Goal: Task Accomplishment & Management: Use online tool/utility

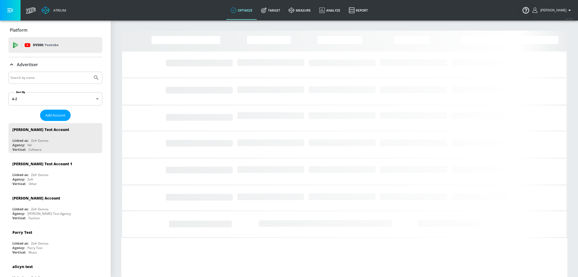
click at [39, 79] on input "Search by name" at bounding box center [51, 77] width 80 height 7
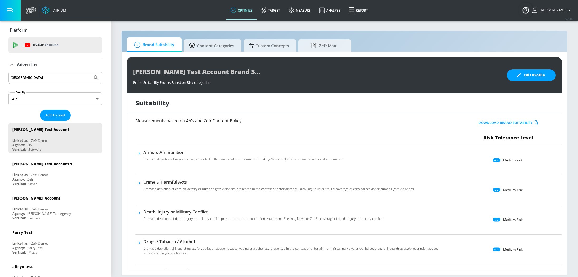
type input "pakistan"
click at [90, 72] on button "Submit Search" at bounding box center [96, 78] width 12 height 12
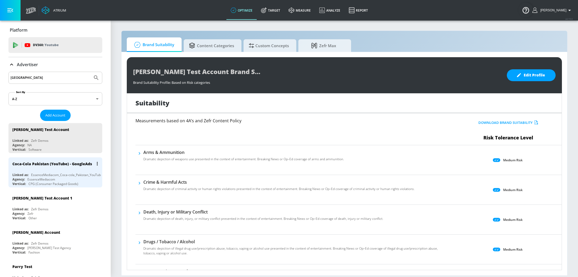
click at [43, 166] on div "Coca-Cola Pakistan (YouTube) - GoogleAds" at bounding box center [52, 163] width 80 height 5
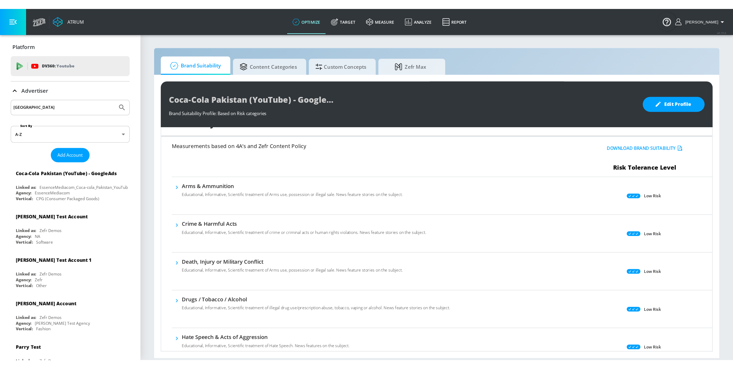
scroll to position [13, 0]
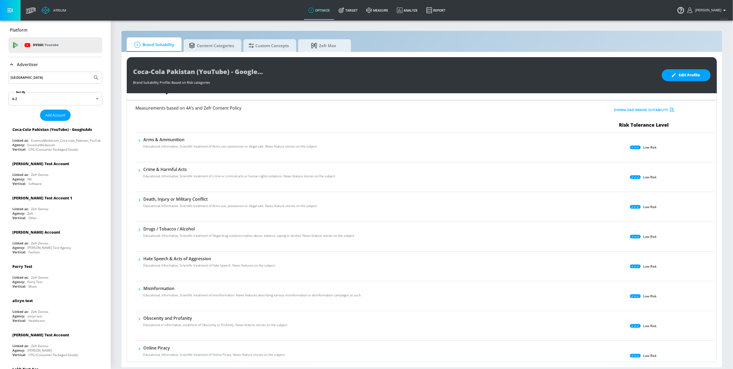
click at [11, 66] on icon at bounding box center [11, 64] width 6 height 6
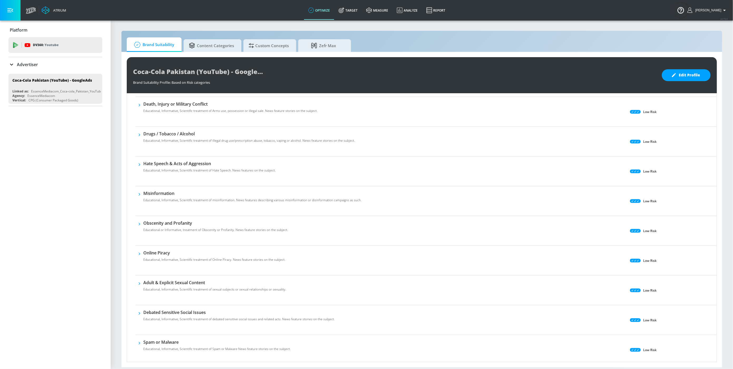
scroll to position [113, 0]
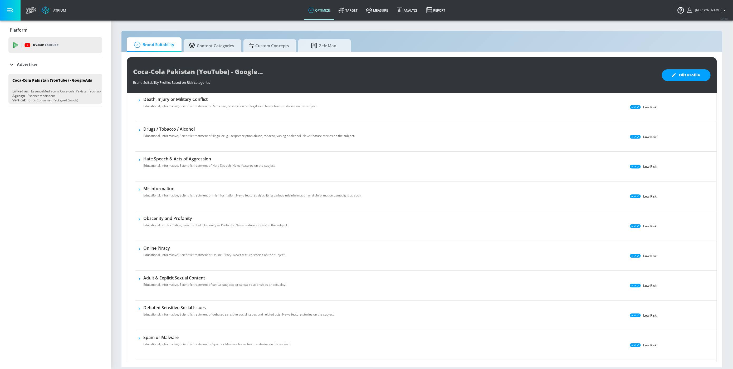
click at [572, 227] on icon at bounding box center [635, 226] width 11 height 4
click at [572, 69] on button "Edit Profile" at bounding box center [686, 75] width 49 height 12
click at [572, 109] on body "Atrium optimize Target measure Analyze Report optimize Target measure Analyze R…" at bounding box center [366, 184] width 733 height 369
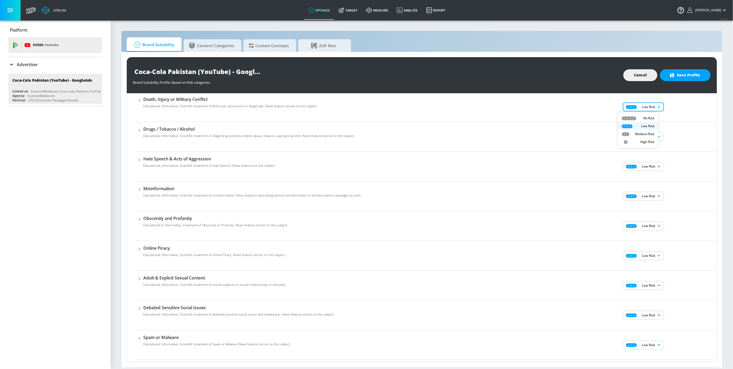
click at [572, 107] on div at bounding box center [366, 184] width 733 height 369
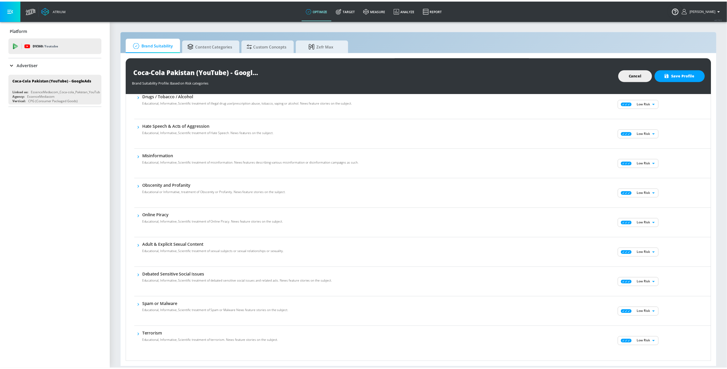
scroll to position [31, 0]
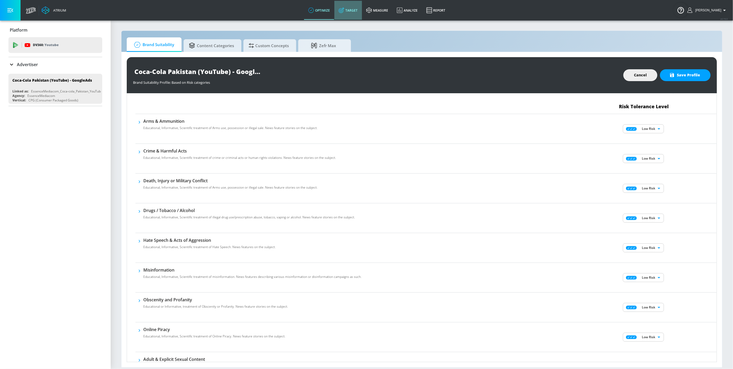
click at [358, 10] on link "Target" at bounding box center [348, 10] width 28 height 19
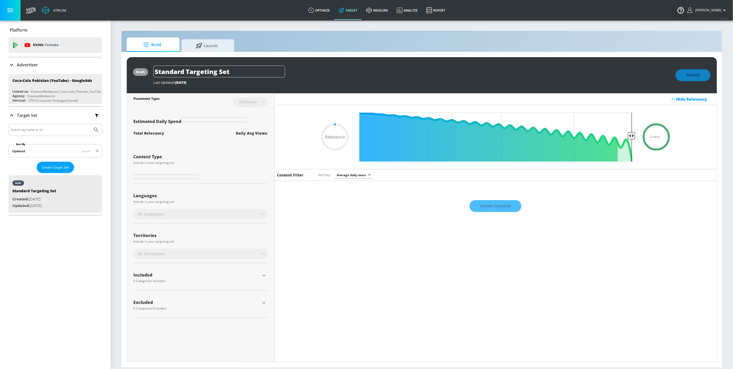
type input "0.05"
click at [210, 43] on span "Launch" at bounding box center [207, 44] width 40 height 13
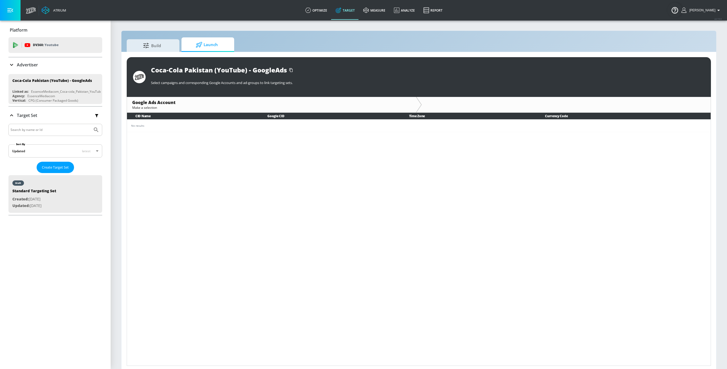
click at [172, 125] on div "No results" at bounding box center [418, 126] width 575 height 4
click at [52, 83] on div "Coca-Cola Pakistan (YouTube) - GoogleAds" at bounding box center [52, 80] width 80 height 5
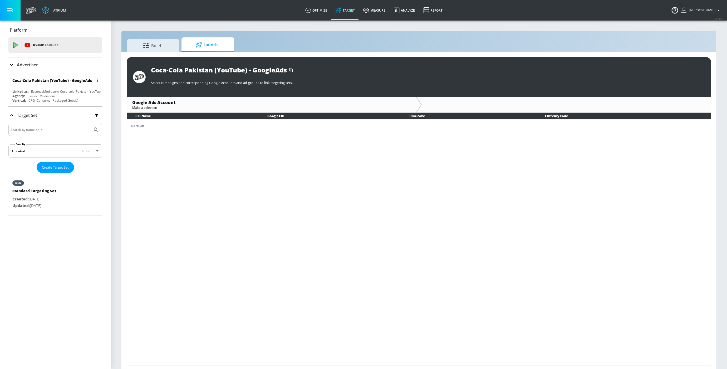
click at [46, 90] on div "Coca-Cola Pakistan (YouTube) - GoogleAds Linked as: EssenceMediacom_Coca-cola_P…" at bounding box center [55, 89] width 94 height 30
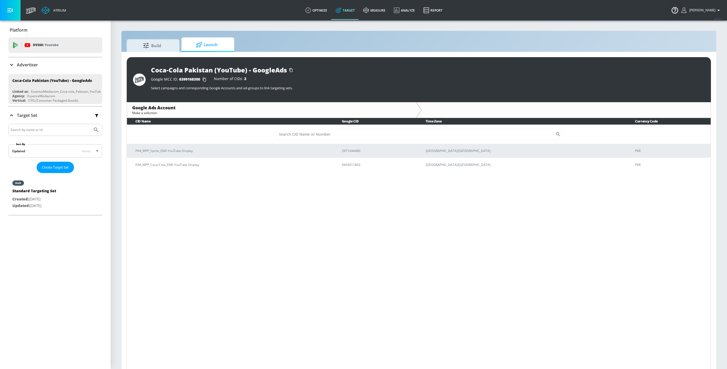
click at [24, 66] on p "Advertiser" at bounding box center [27, 65] width 21 height 6
click at [17, 64] on p "Advertiser" at bounding box center [27, 65] width 21 height 6
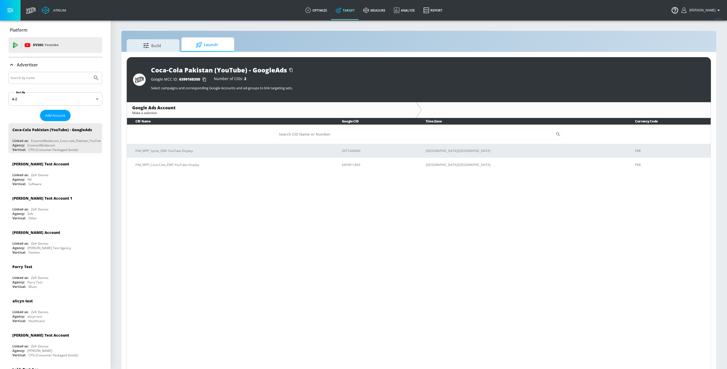
click at [41, 78] on input "Search by name" at bounding box center [51, 78] width 80 height 7
type input "spinmaster"
click at [90, 72] on button "Submit Search" at bounding box center [96, 78] width 12 height 12
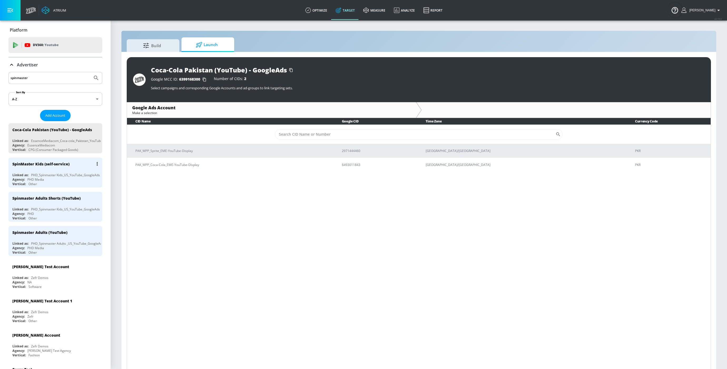
click at [18, 174] on div "SpinMaster Kids (self-service) Linked as: PHD_Spinmaster Kids_US_YouTube_Google…" at bounding box center [55, 173] width 94 height 30
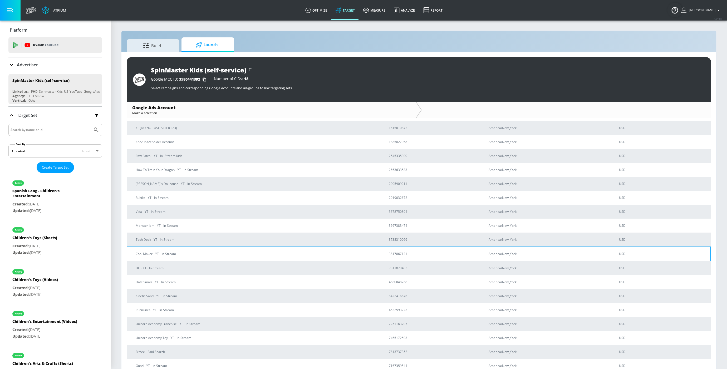
scroll to position [25, 0]
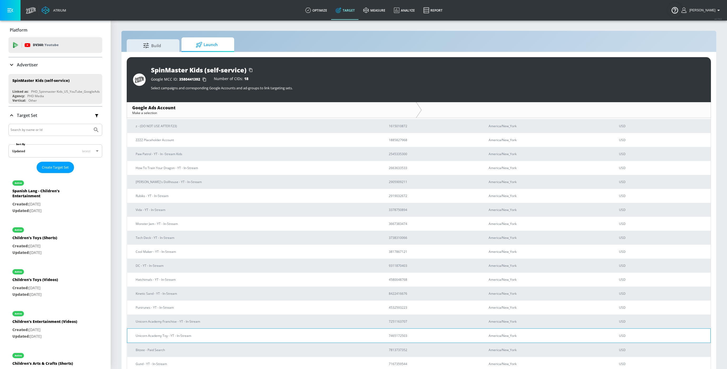
click at [186, 337] on p "Unicorn Academy Toy - YT - In-Stream" at bounding box center [256, 336] width 241 height 6
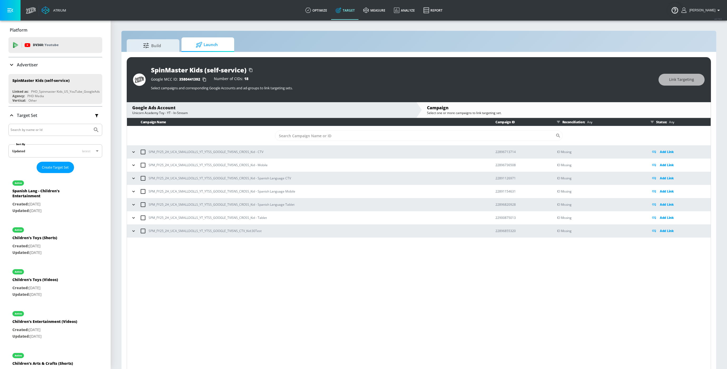
click at [133, 153] on icon "button" at bounding box center [133, 151] width 5 height 5
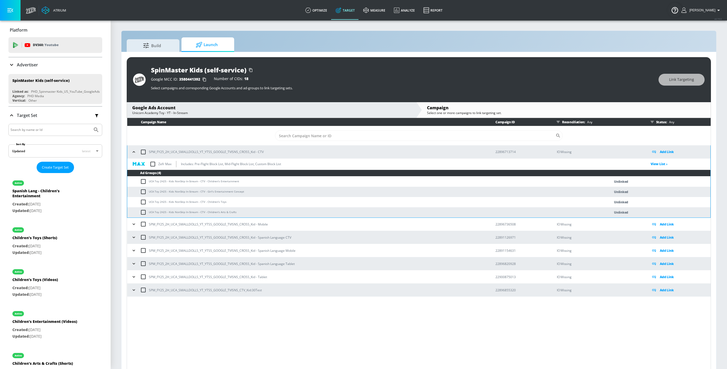
click at [133, 153] on icon "button" at bounding box center [133, 151] width 5 height 5
